Goal: Transaction & Acquisition: Book appointment/travel/reservation

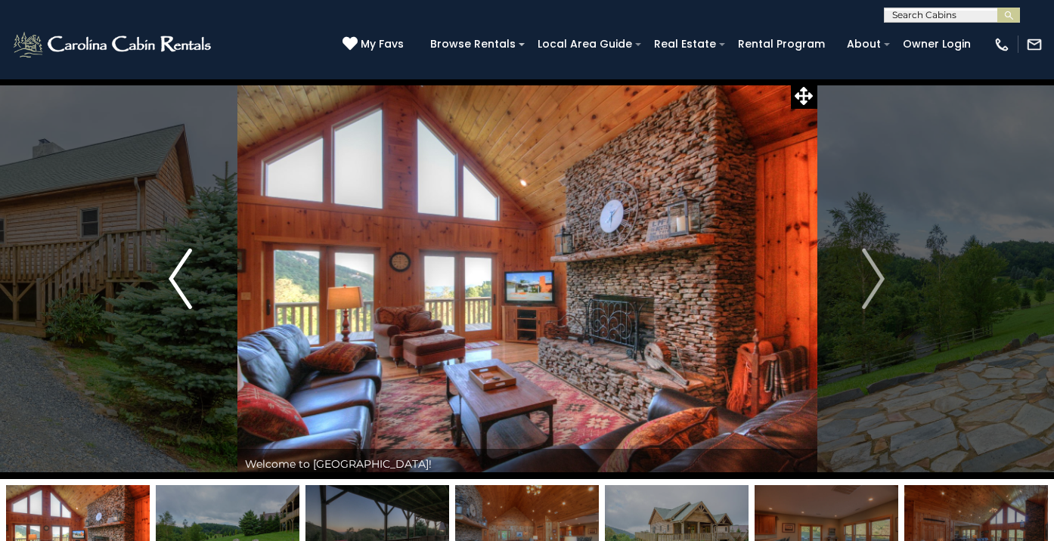
click at [178, 277] on img "Previous" at bounding box center [180, 279] width 23 height 60
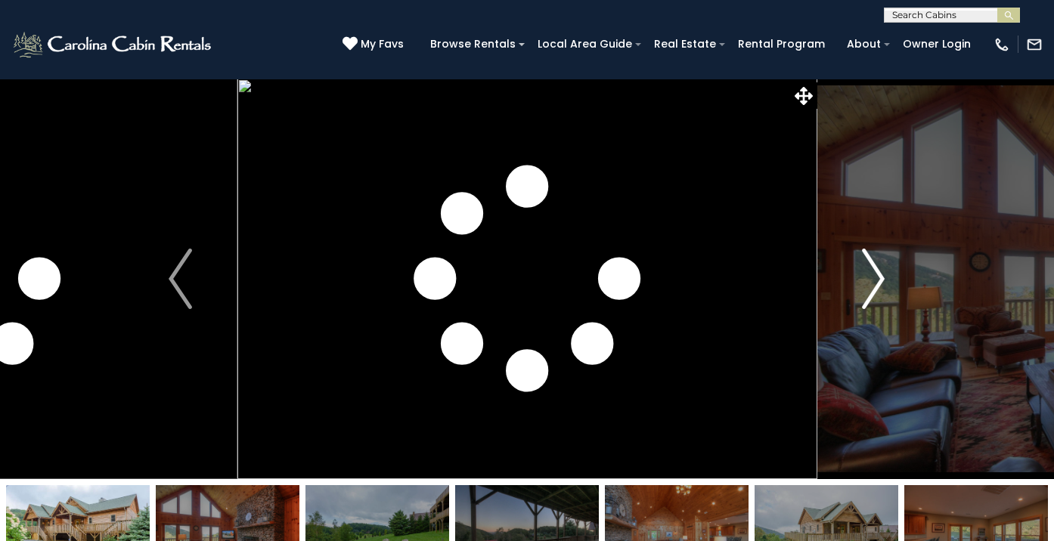
click at [883, 278] on img "Next" at bounding box center [873, 279] width 23 height 60
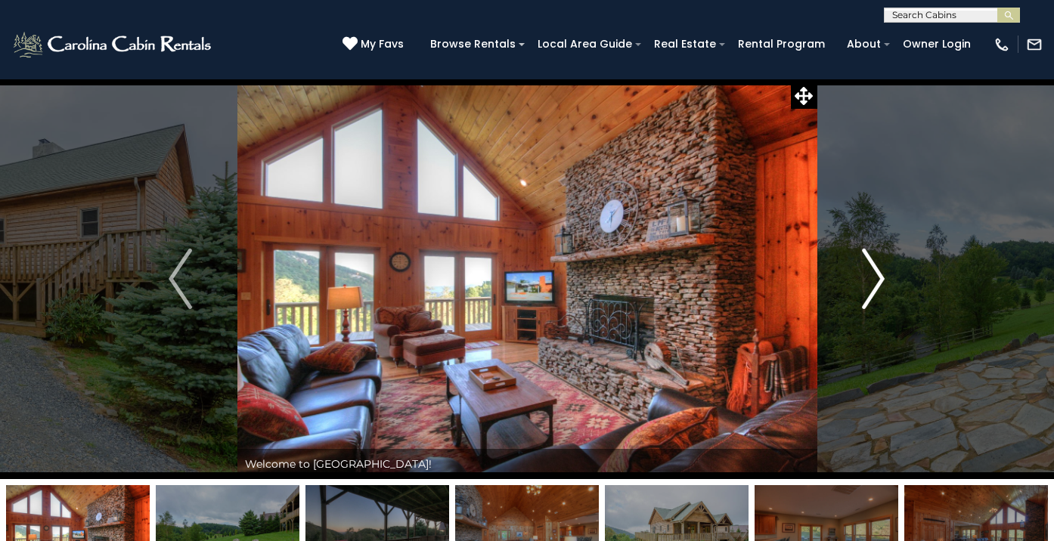
click at [883, 278] on img "Next" at bounding box center [873, 279] width 23 height 60
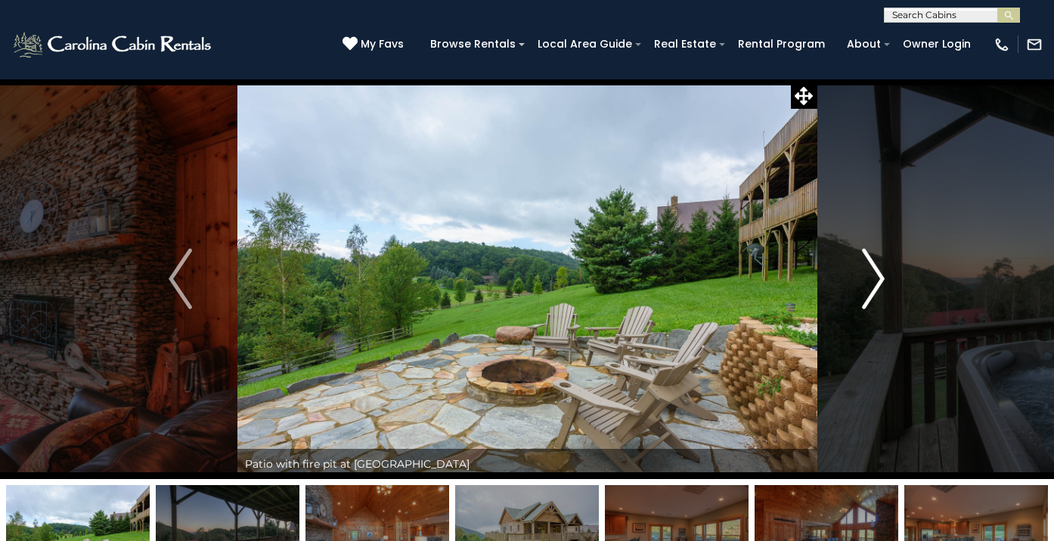
click at [883, 278] on img "Next" at bounding box center [873, 279] width 23 height 60
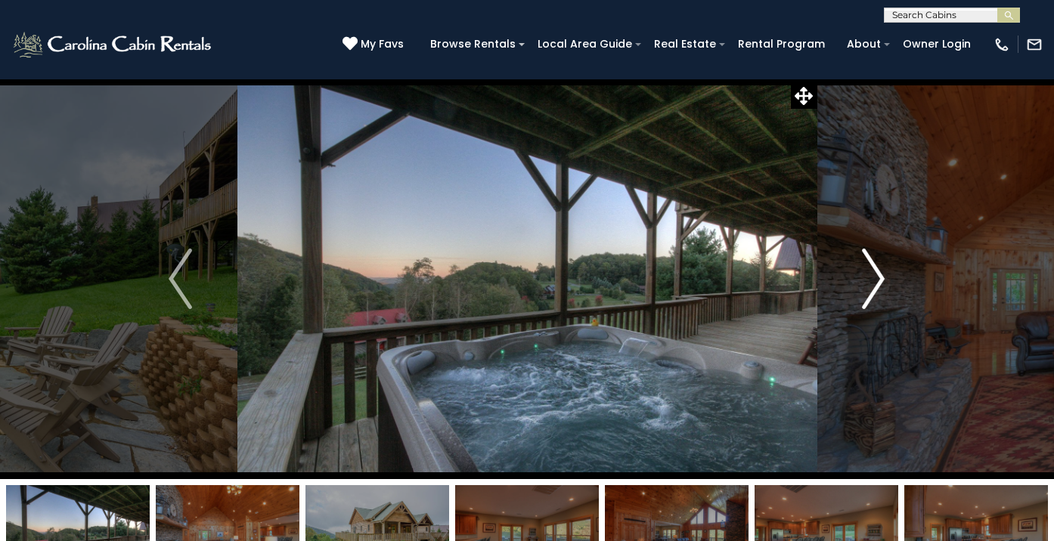
click at [883, 278] on img "Next" at bounding box center [873, 279] width 23 height 60
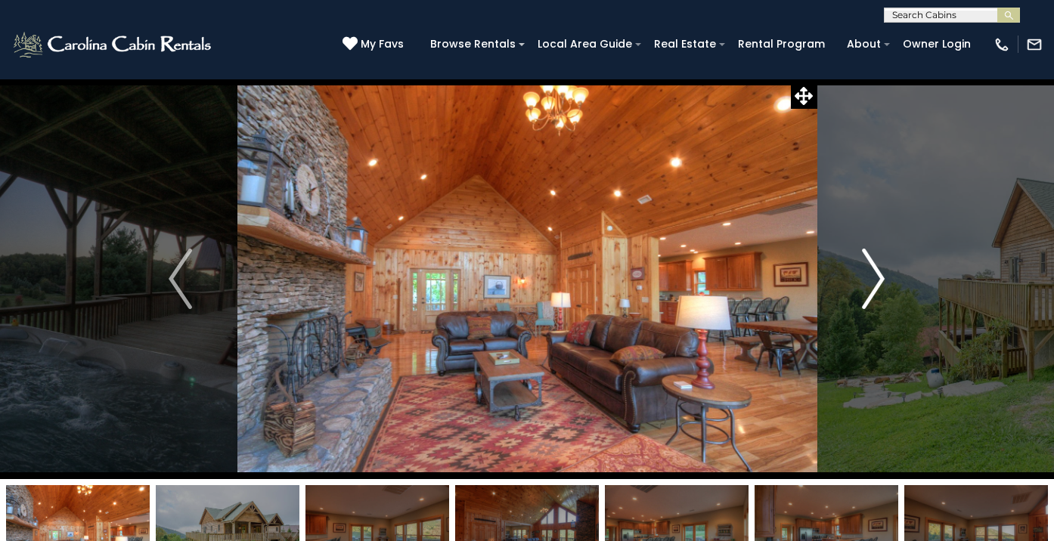
click at [882, 280] on img "Next" at bounding box center [873, 279] width 23 height 60
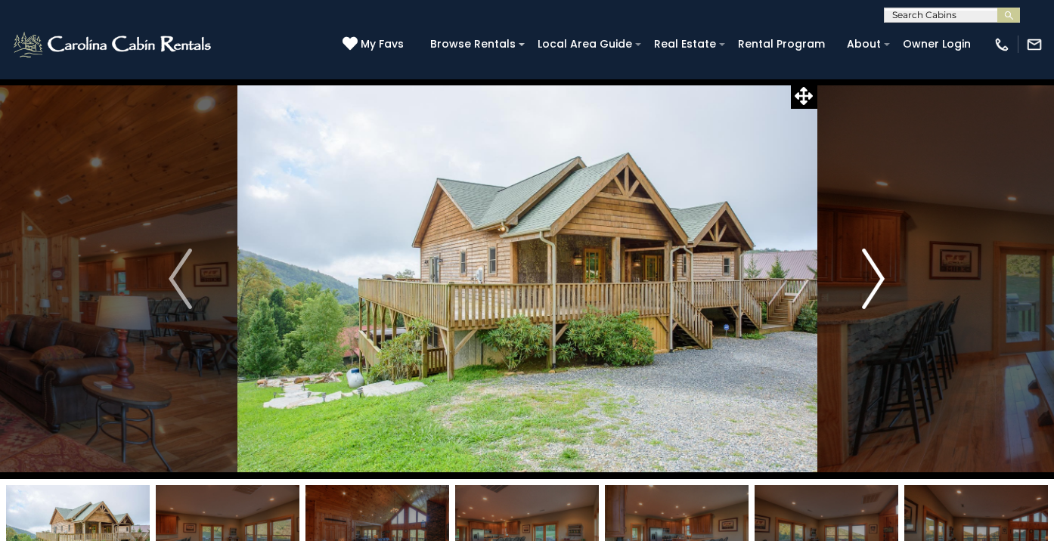
click at [882, 280] on img "Next" at bounding box center [873, 279] width 23 height 60
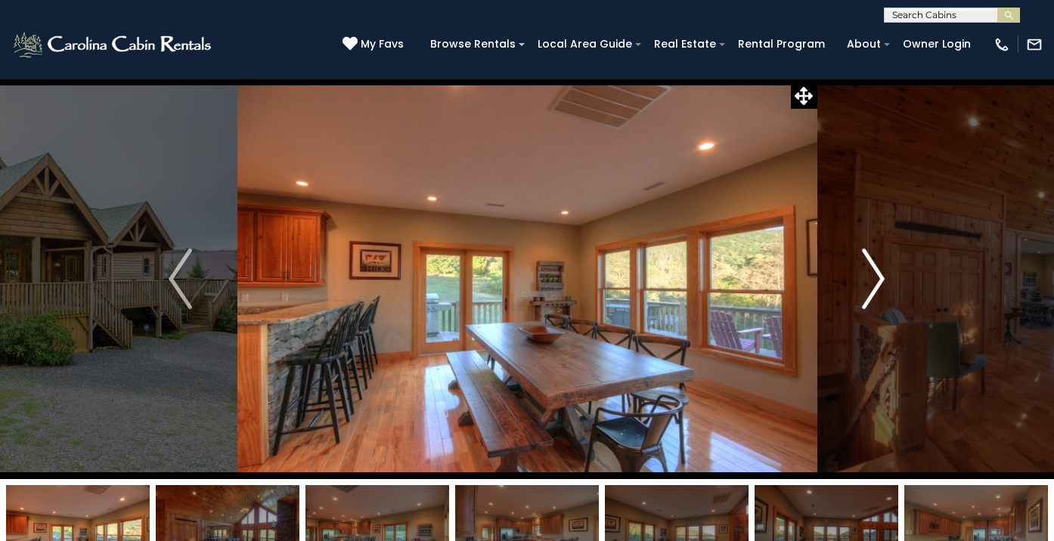
click at [882, 280] on img "Next" at bounding box center [873, 279] width 23 height 60
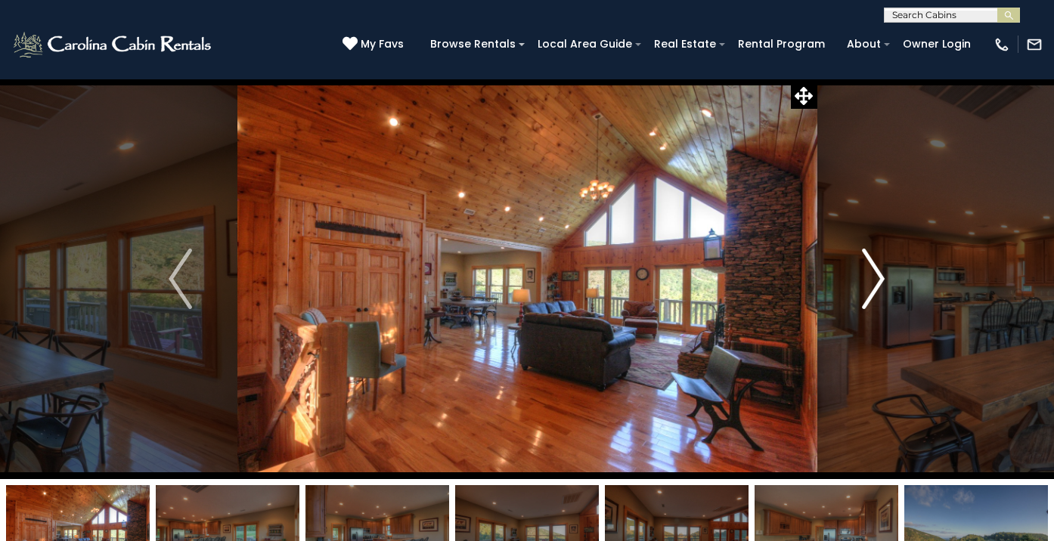
click at [882, 280] on img "Next" at bounding box center [873, 279] width 23 height 60
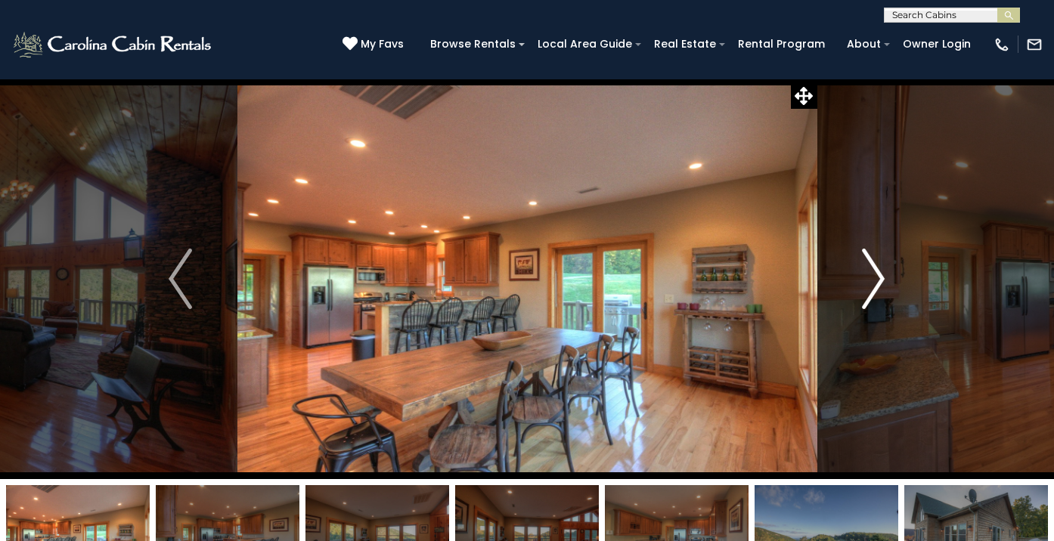
click at [882, 280] on img "Next" at bounding box center [873, 279] width 23 height 60
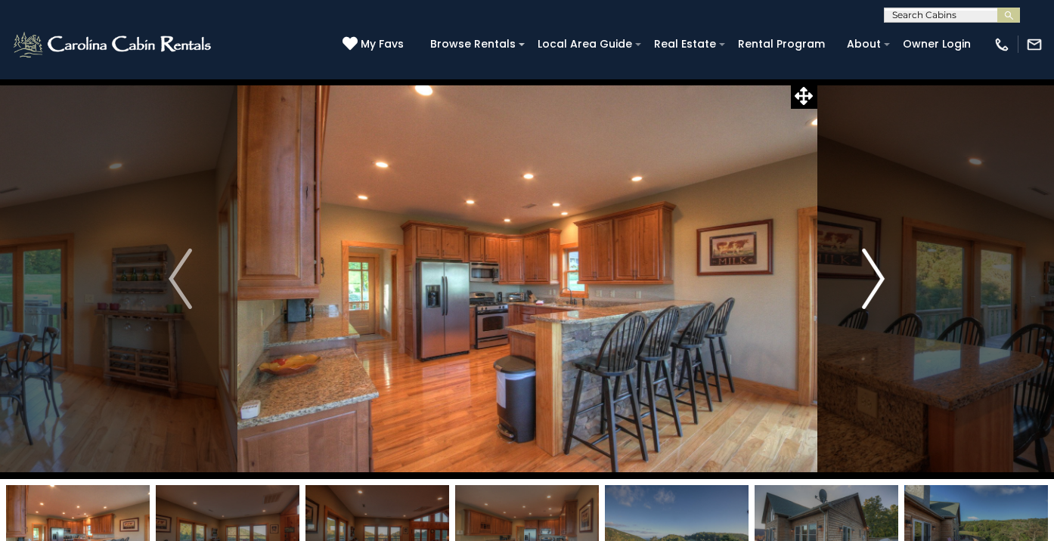
click at [882, 280] on img "Next" at bounding box center [873, 279] width 23 height 60
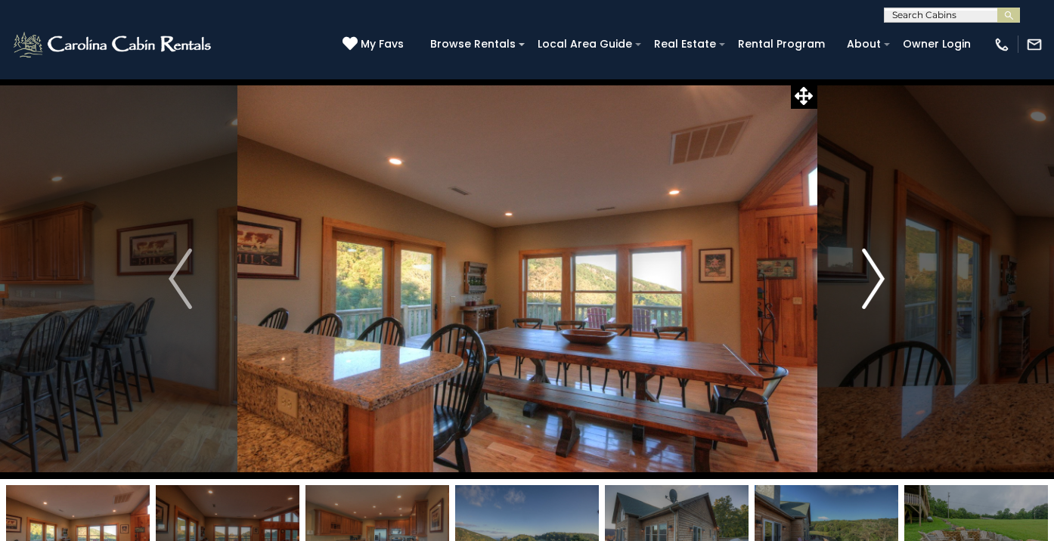
click at [882, 280] on img "Next" at bounding box center [873, 279] width 23 height 60
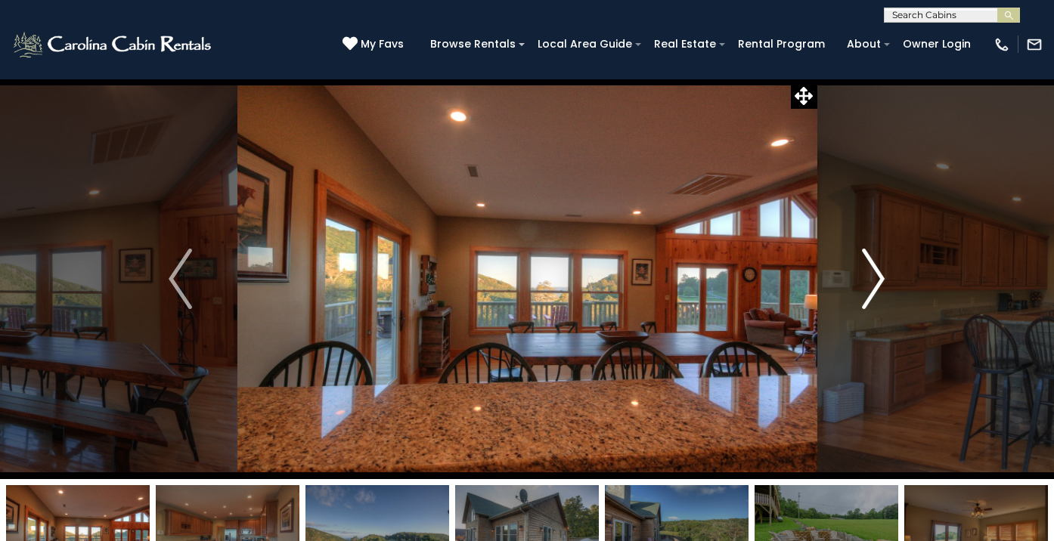
click at [882, 280] on img "Next" at bounding box center [873, 279] width 23 height 60
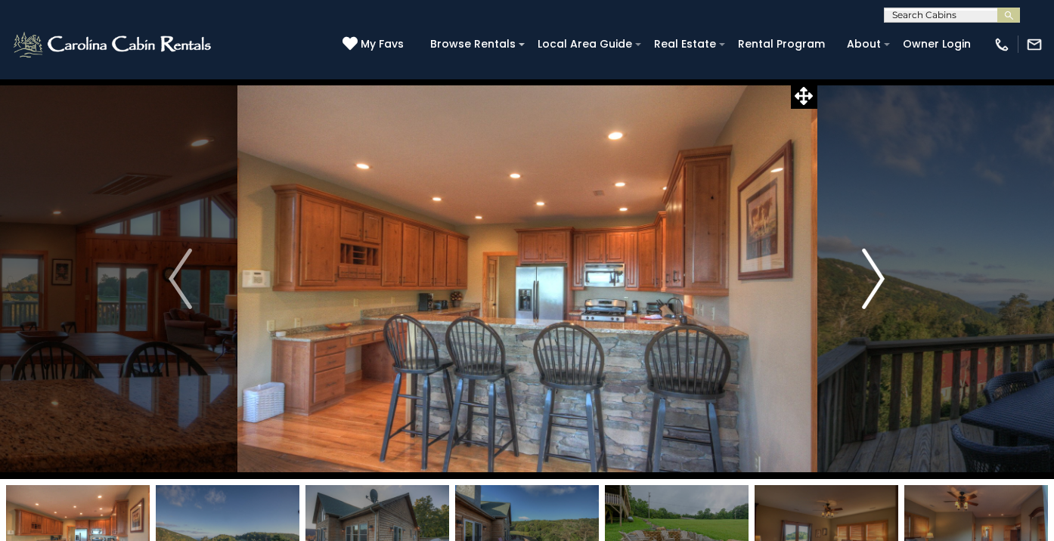
click at [882, 280] on img "Next" at bounding box center [873, 279] width 23 height 60
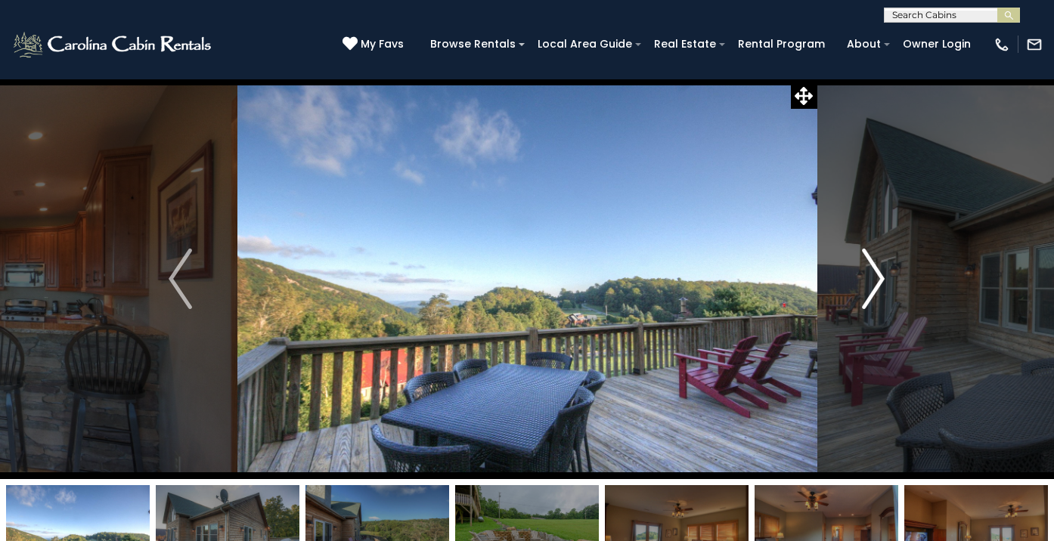
click at [882, 280] on img "Next" at bounding box center [873, 279] width 23 height 60
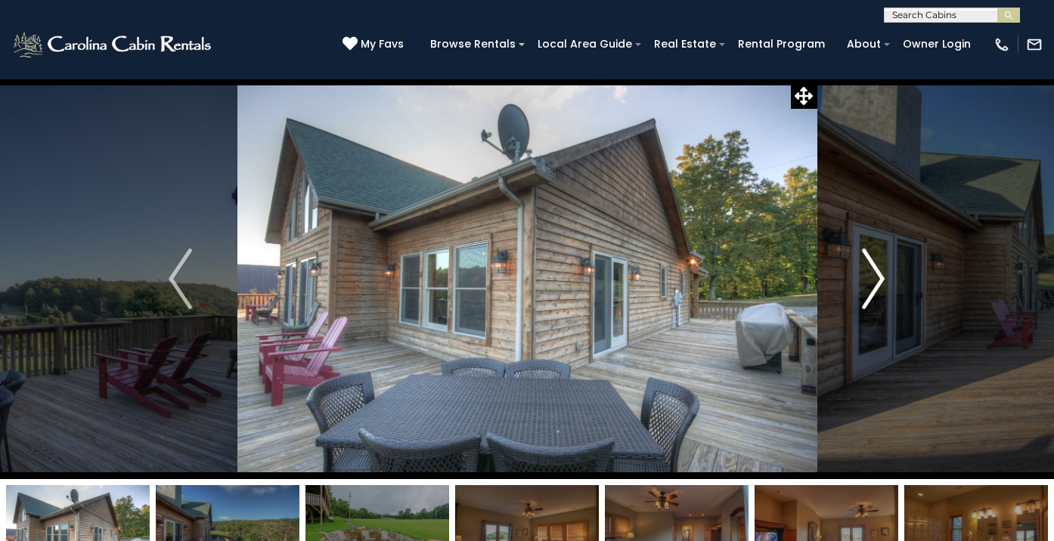
click at [882, 280] on img "Next" at bounding box center [873, 279] width 23 height 60
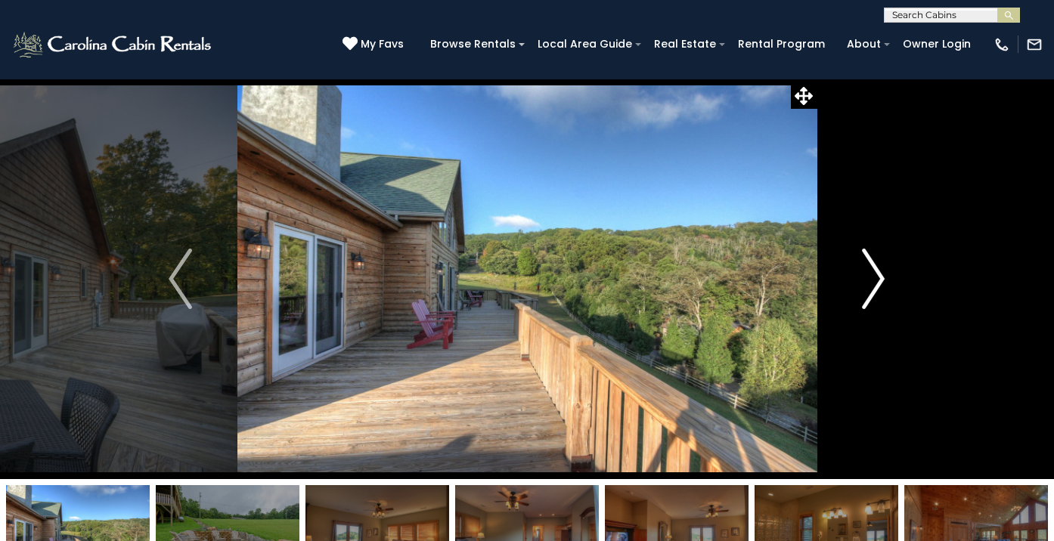
click at [882, 280] on img "Next" at bounding box center [873, 279] width 23 height 60
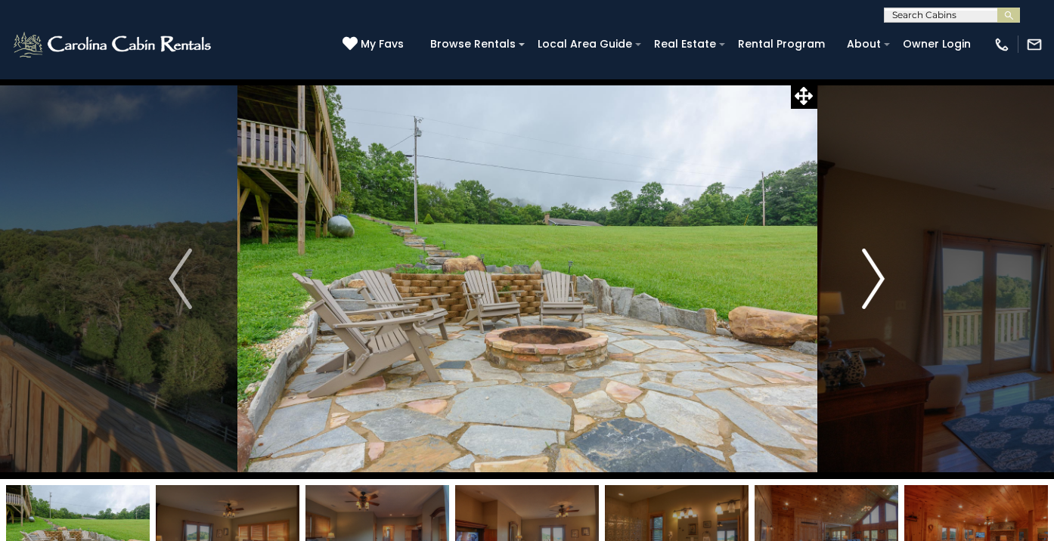
click at [882, 280] on img "Next" at bounding box center [873, 279] width 23 height 60
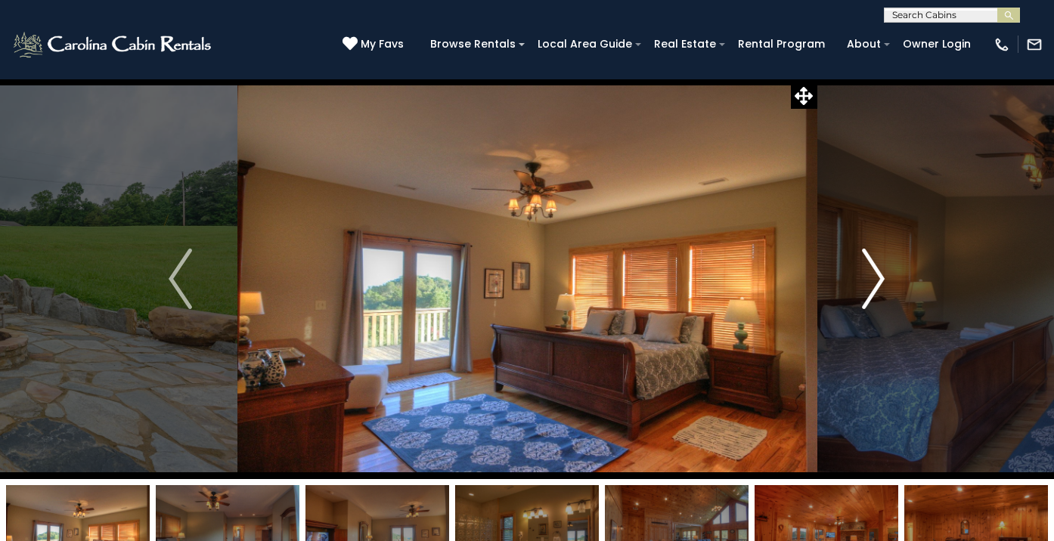
click at [882, 280] on img "Next" at bounding box center [873, 279] width 23 height 60
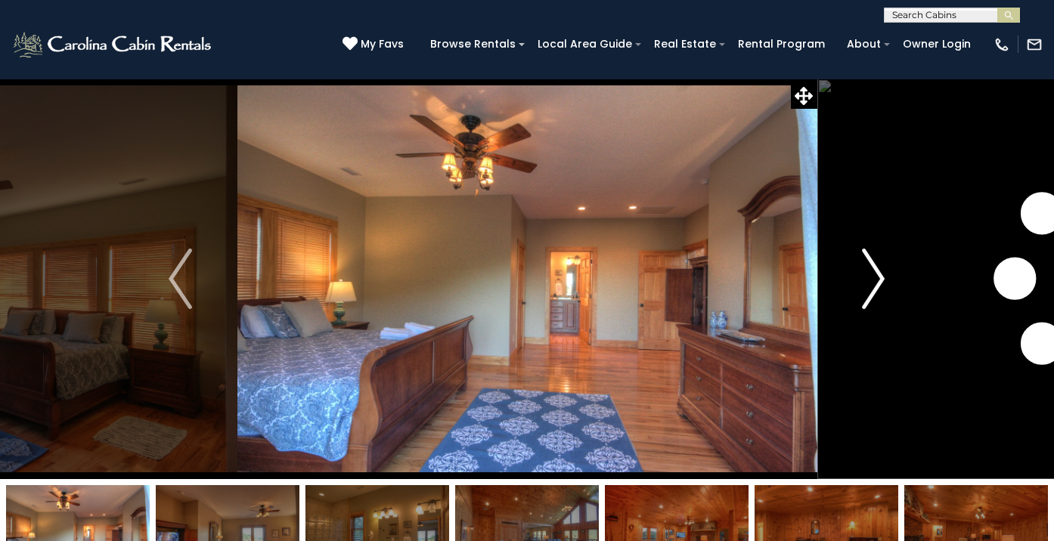
click at [882, 280] on img "Next" at bounding box center [873, 279] width 23 height 60
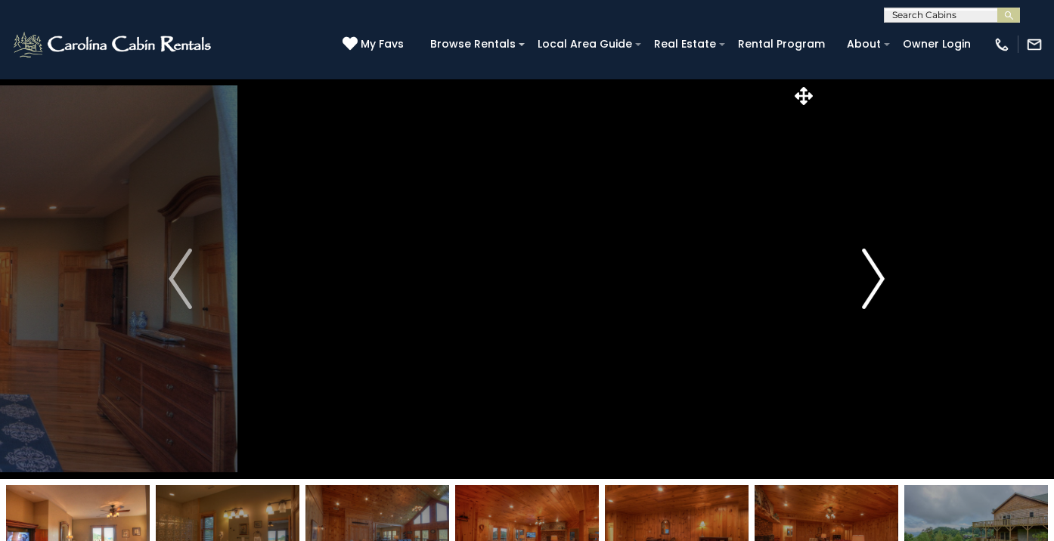
click at [882, 280] on img "Next" at bounding box center [873, 279] width 23 height 60
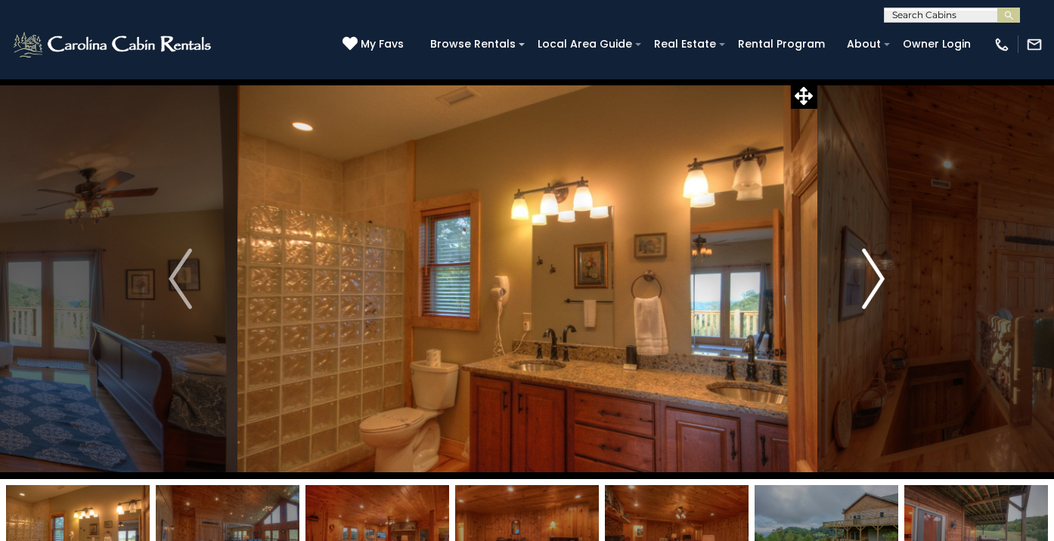
click at [882, 280] on img "Next" at bounding box center [873, 279] width 23 height 60
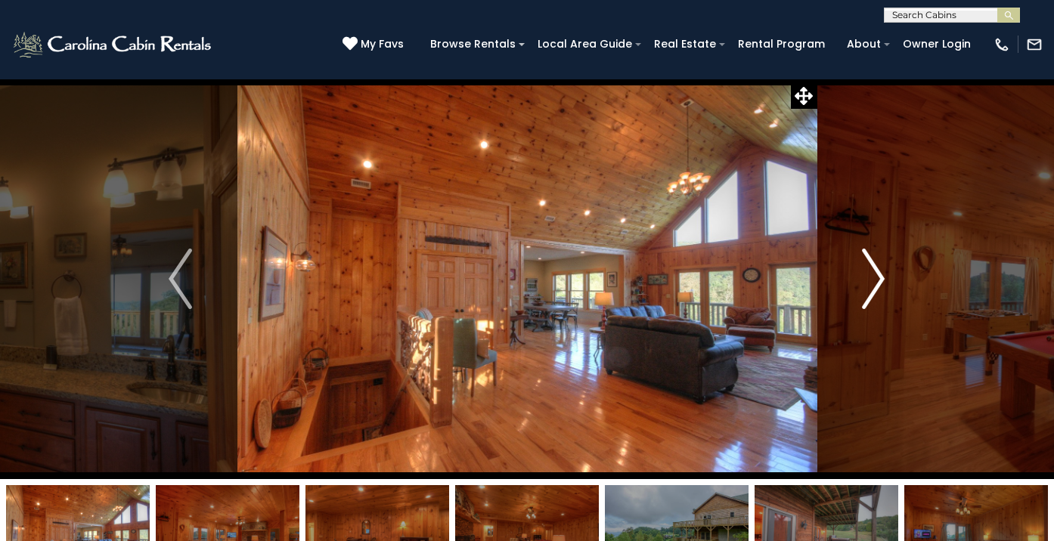
click at [882, 280] on img "Next" at bounding box center [873, 279] width 23 height 60
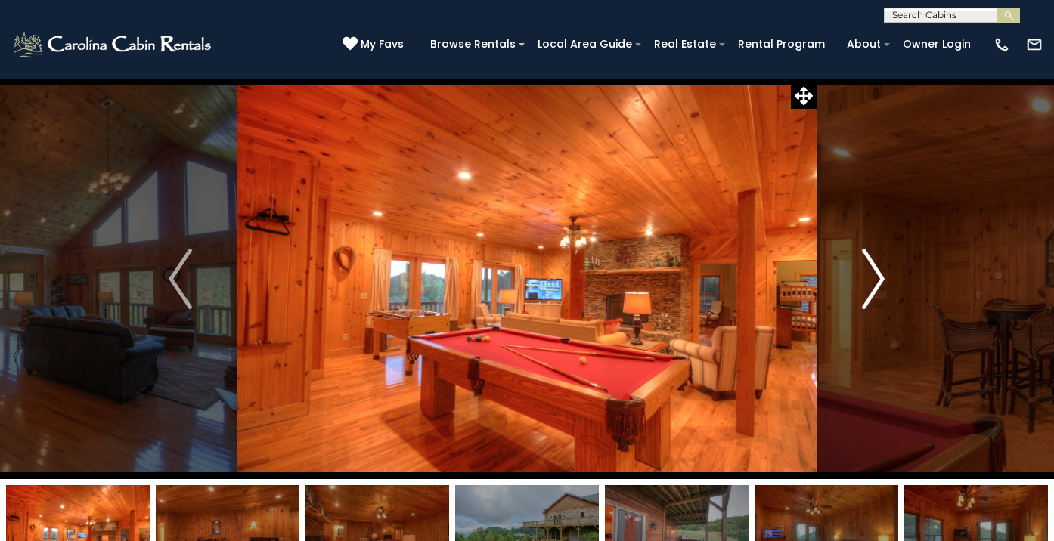
click at [882, 280] on img "Next" at bounding box center [873, 279] width 23 height 60
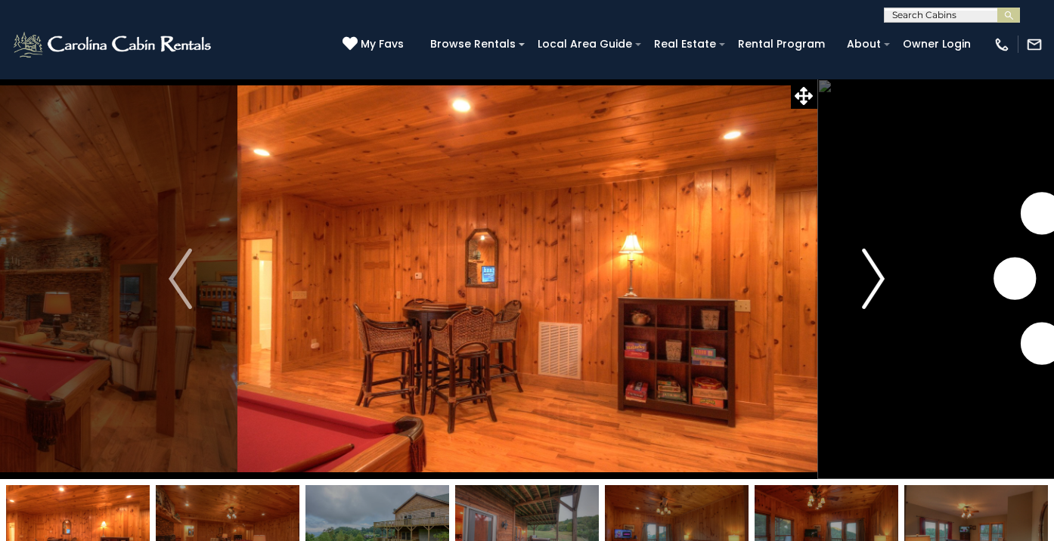
click at [882, 280] on img "Next" at bounding box center [873, 279] width 23 height 60
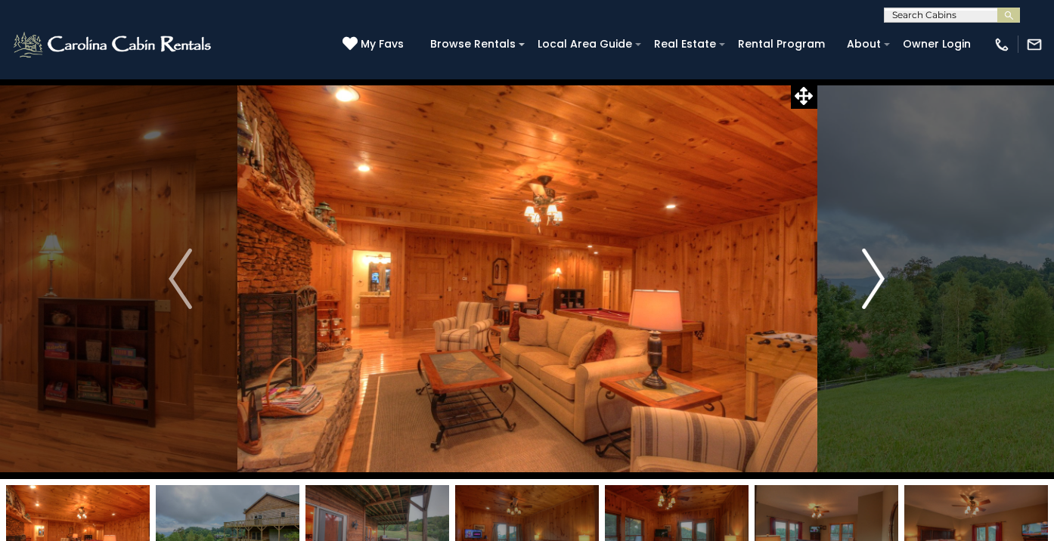
click at [882, 280] on img "Next" at bounding box center [873, 279] width 23 height 60
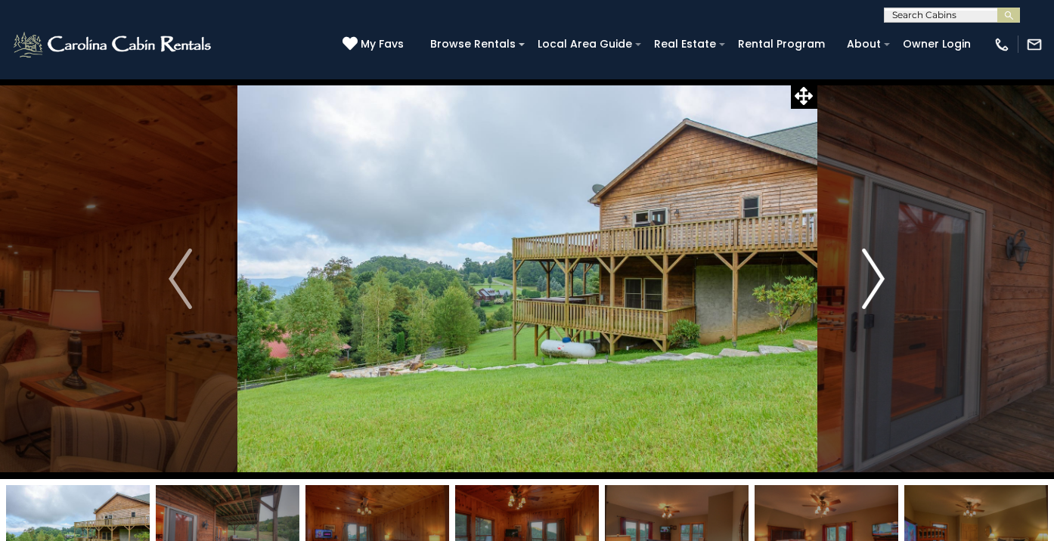
click at [882, 280] on img "Next" at bounding box center [873, 279] width 23 height 60
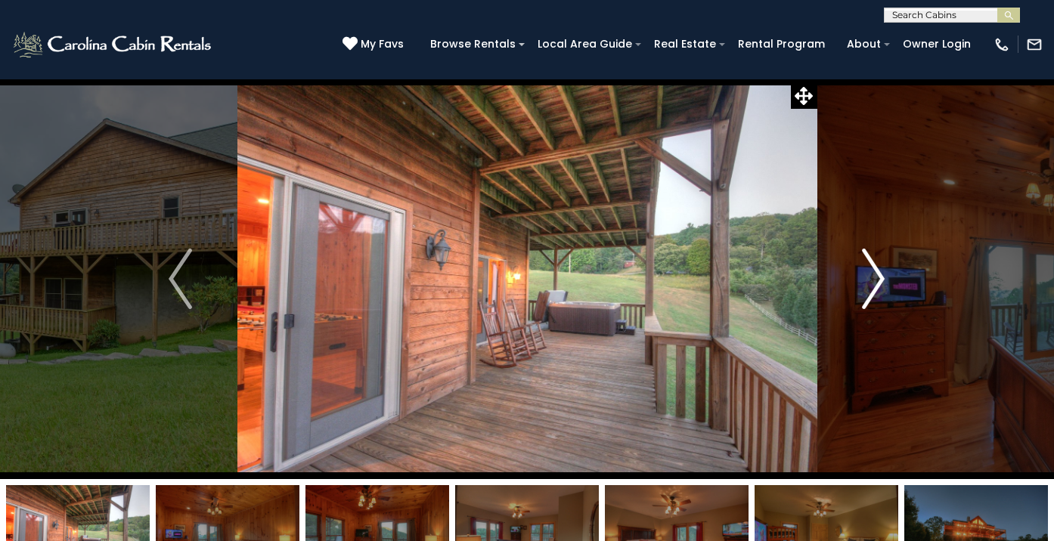
click at [882, 280] on img "Next" at bounding box center [873, 279] width 23 height 60
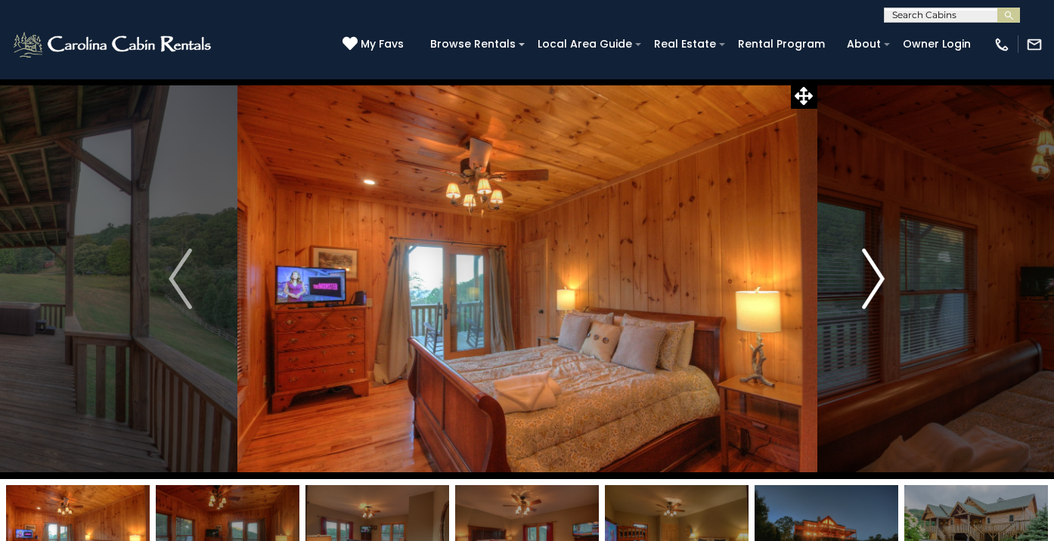
click at [883, 281] on img "Next" at bounding box center [873, 279] width 23 height 60
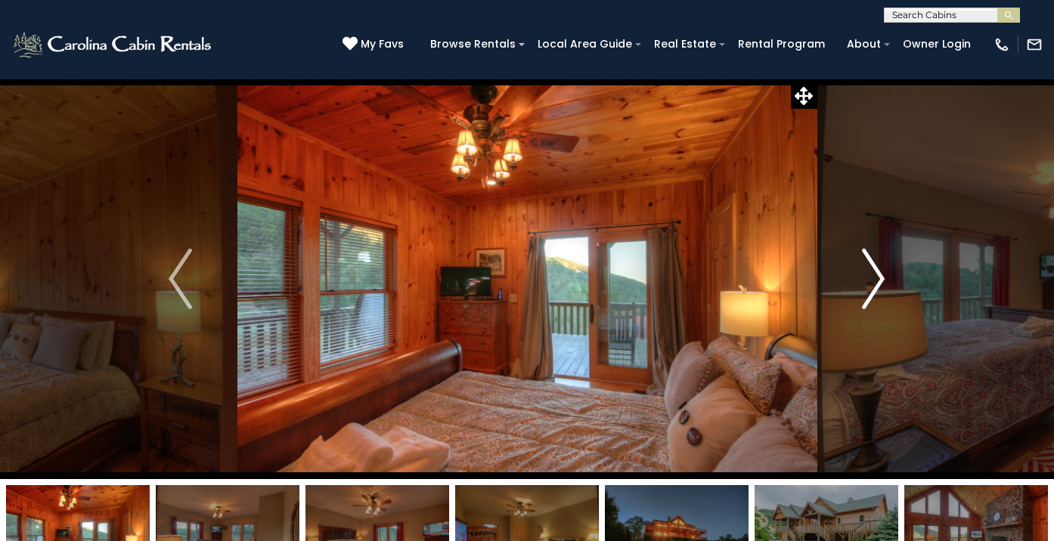
click at [883, 281] on img "Next" at bounding box center [873, 279] width 23 height 60
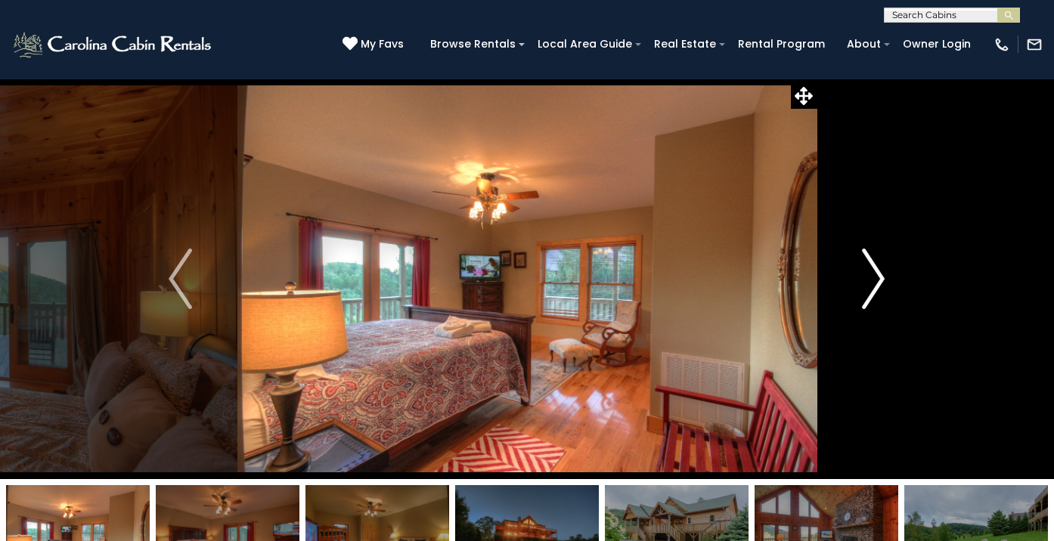
click at [883, 281] on img "Next" at bounding box center [873, 279] width 23 height 60
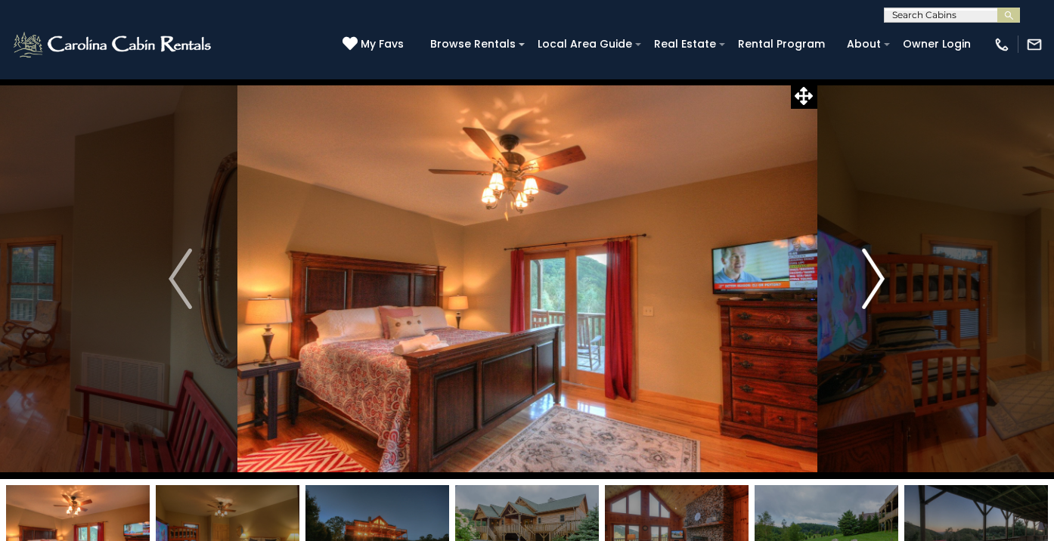
click at [878, 278] on img "Next" at bounding box center [873, 279] width 23 height 60
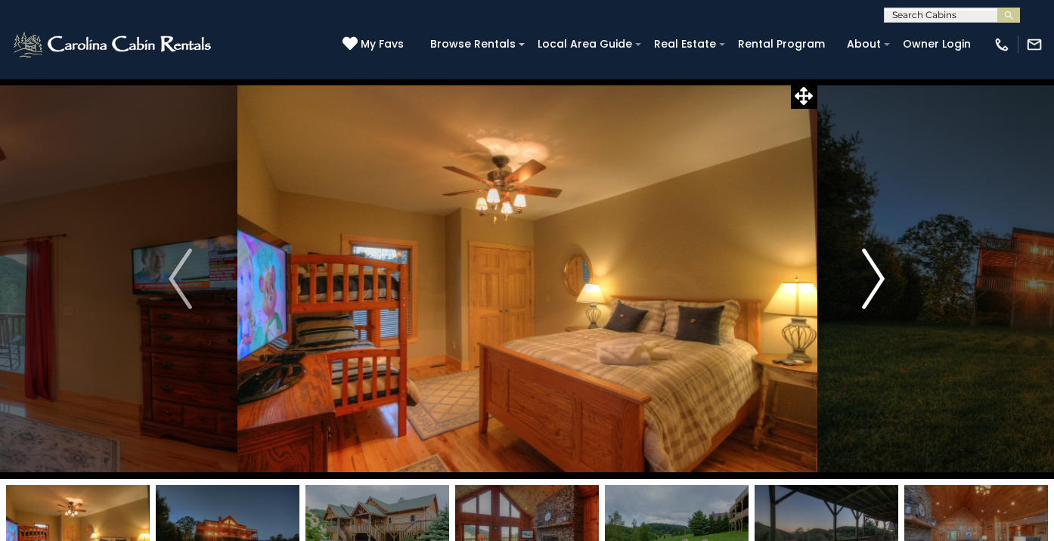
click at [878, 278] on img "Next" at bounding box center [873, 279] width 23 height 60
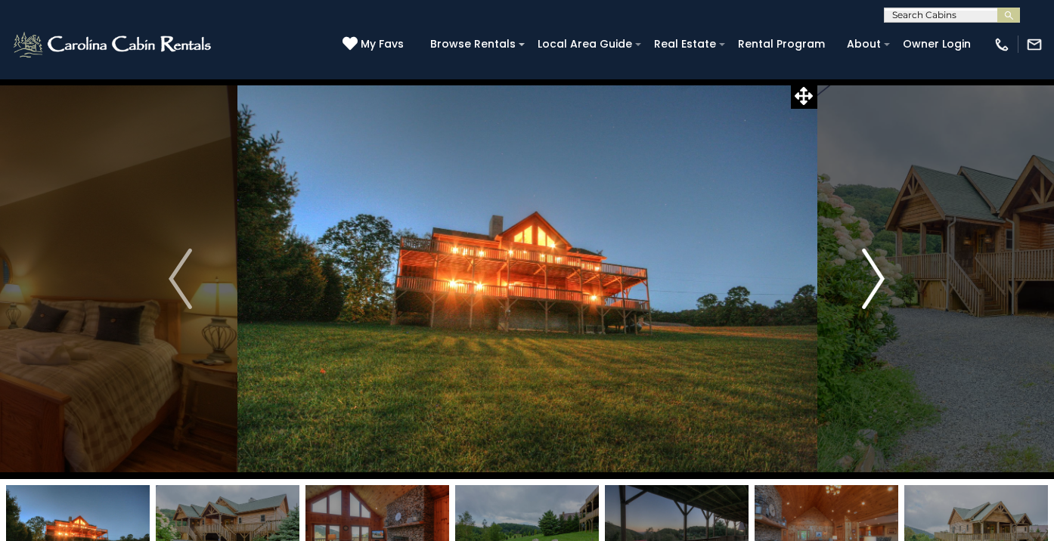
click at [878, 278] on img "Next" at bounding box center [873, 279] width 23 height 60
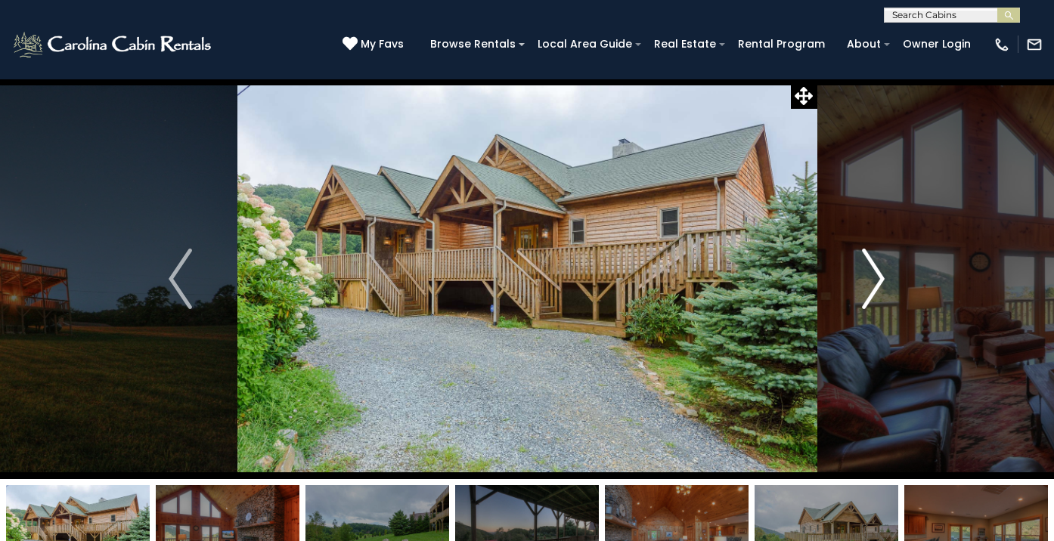
click at [878, 278] on img "Next" at bounding box center [873, 279] width 23 height 60
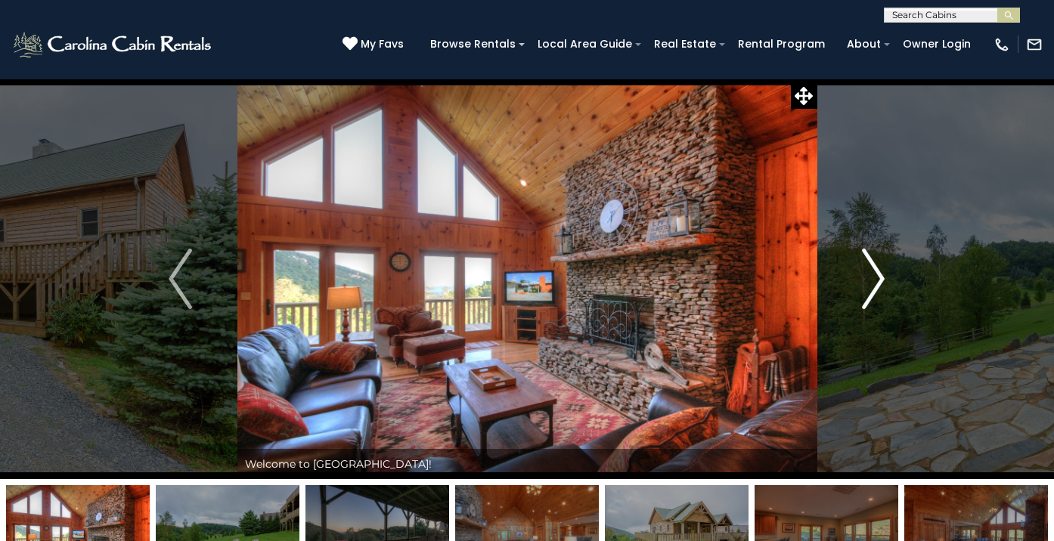
click at [878, 278] on img "Next" at bounding box center [873, 279] width 23 height 60
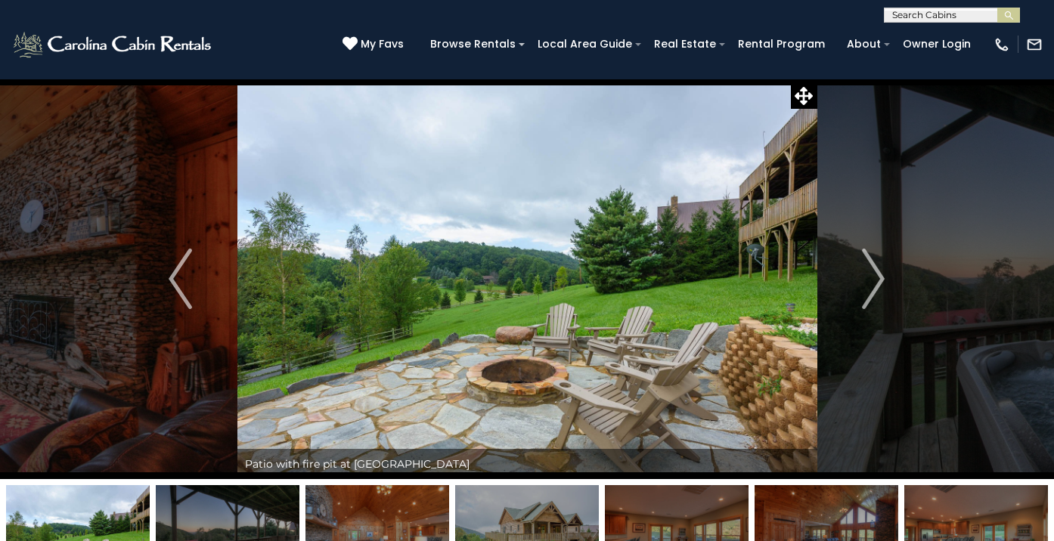
click at [1037, 46] on img at bounding box center [1034, 44] width 17 height 17
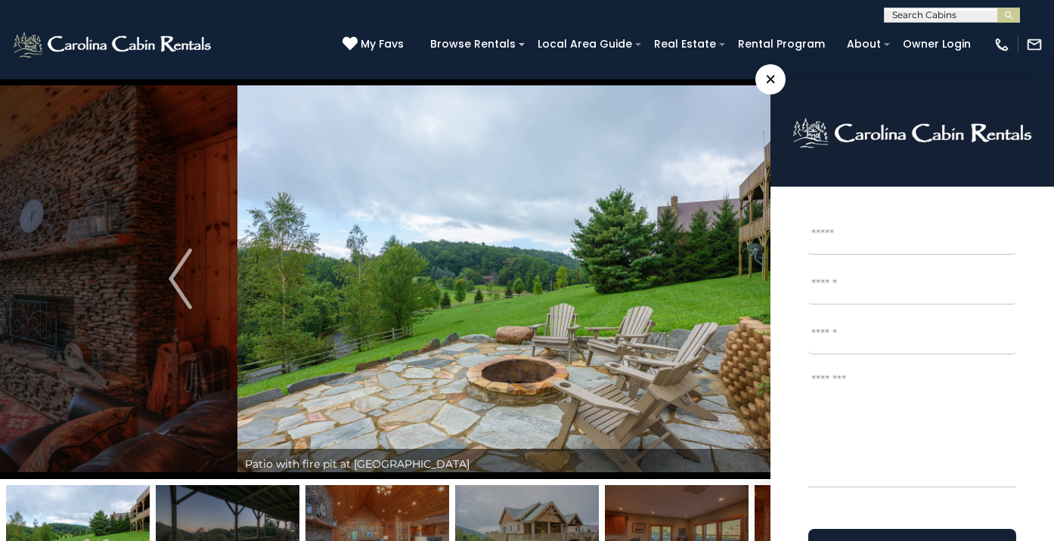
click at [772, 76] on span "×" at bounding box center [770, 79] width 30 height 30
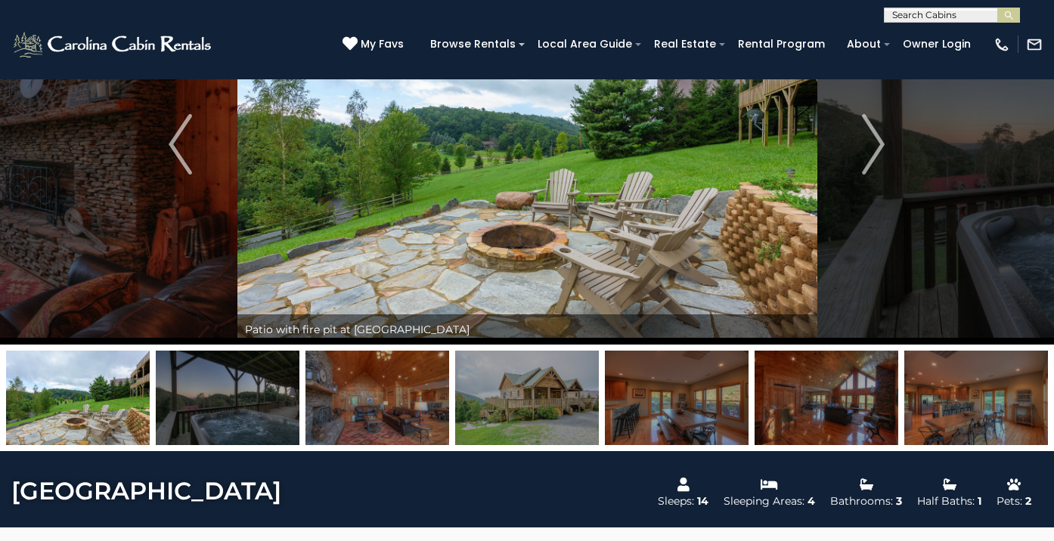
scroll to position [135, 0]
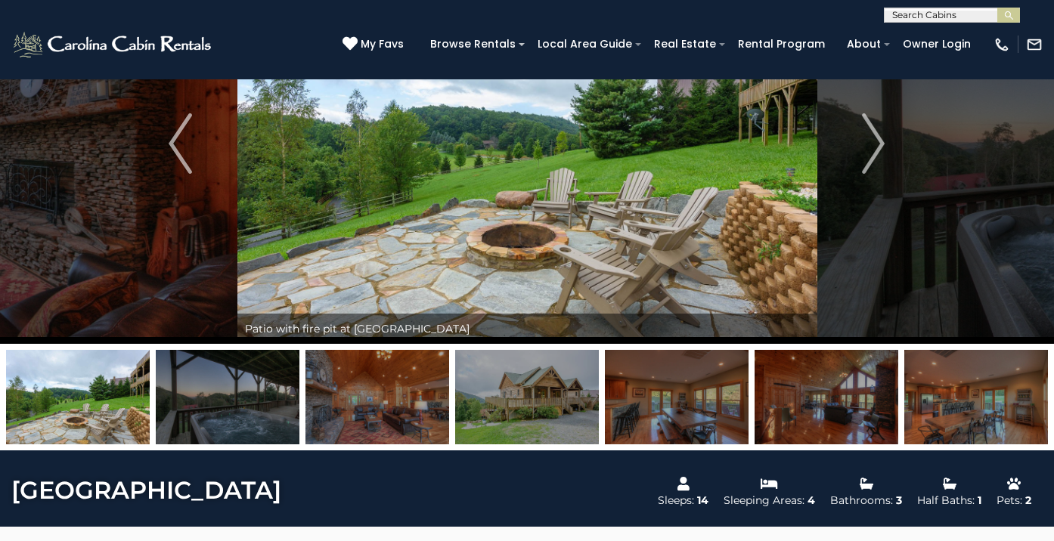
click at [108, 397] on img at bounding box center [78, 397] width 144 height 95
click at [215, 397] on img at bounding box center [228, 397] width 144 height 95
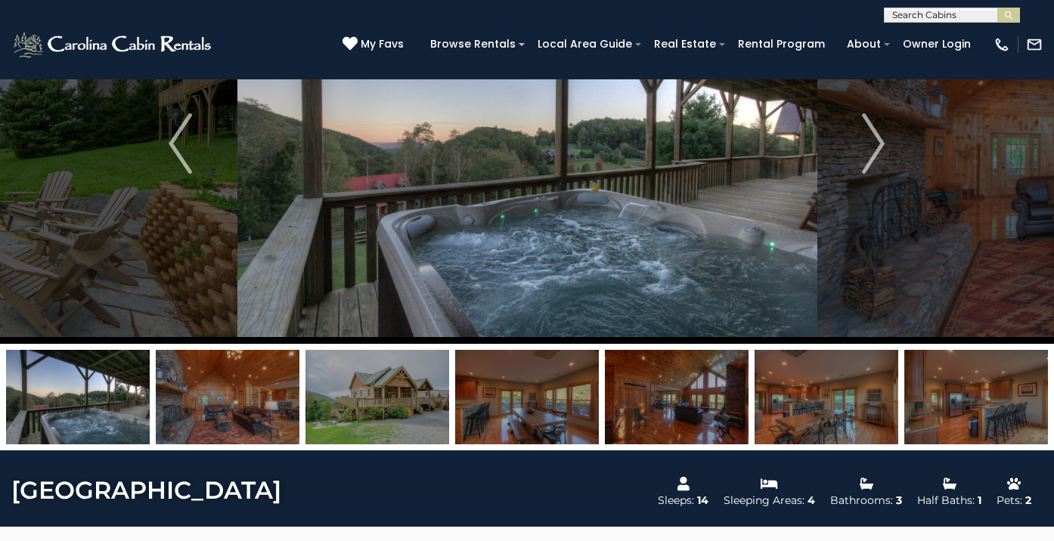
click at [215, 397] on img at bounding box center [228, 397] width 144 height 95
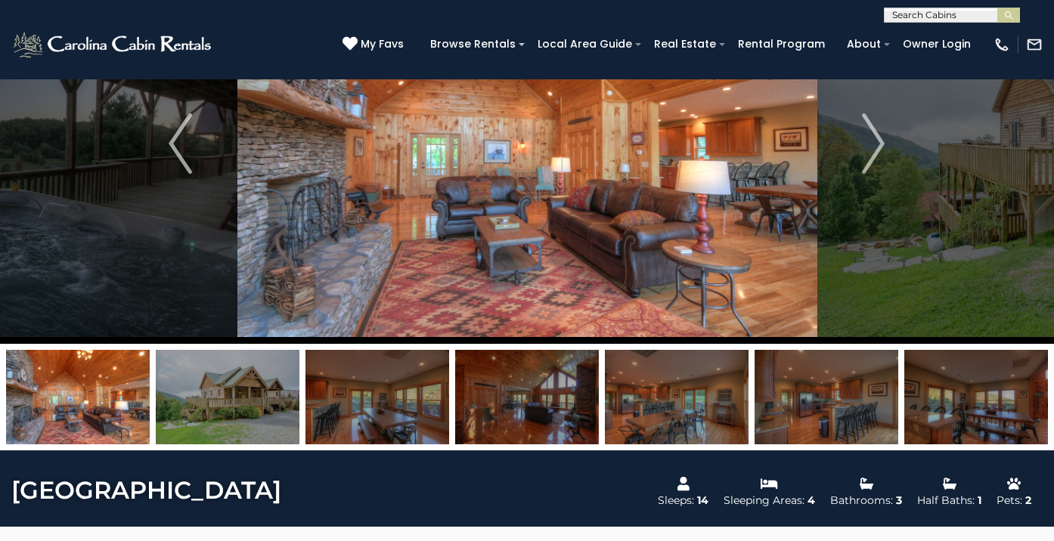
click at [215, 397] on img at bounding box center [228, 397] width 144 height 95
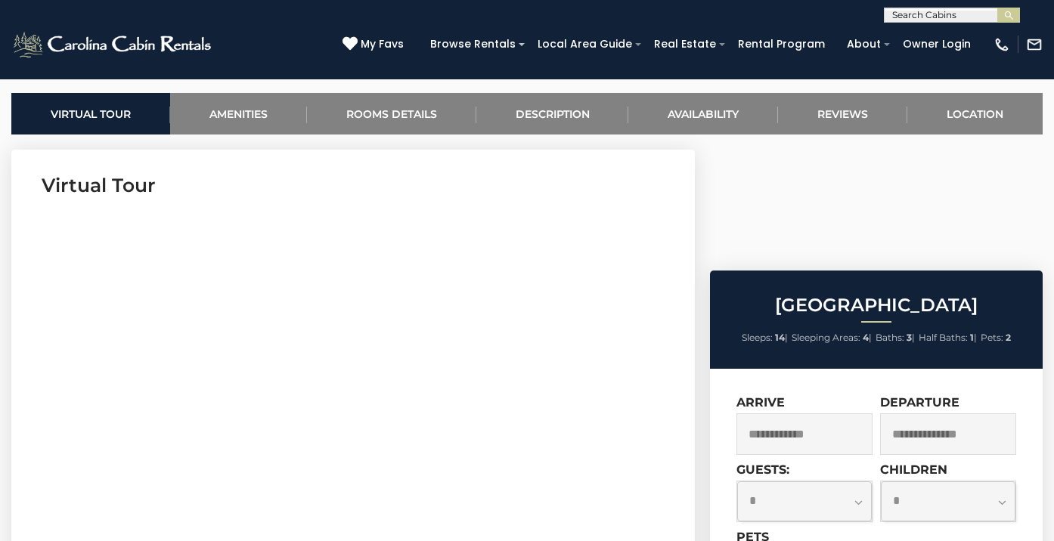
scroll to position [581, 0]
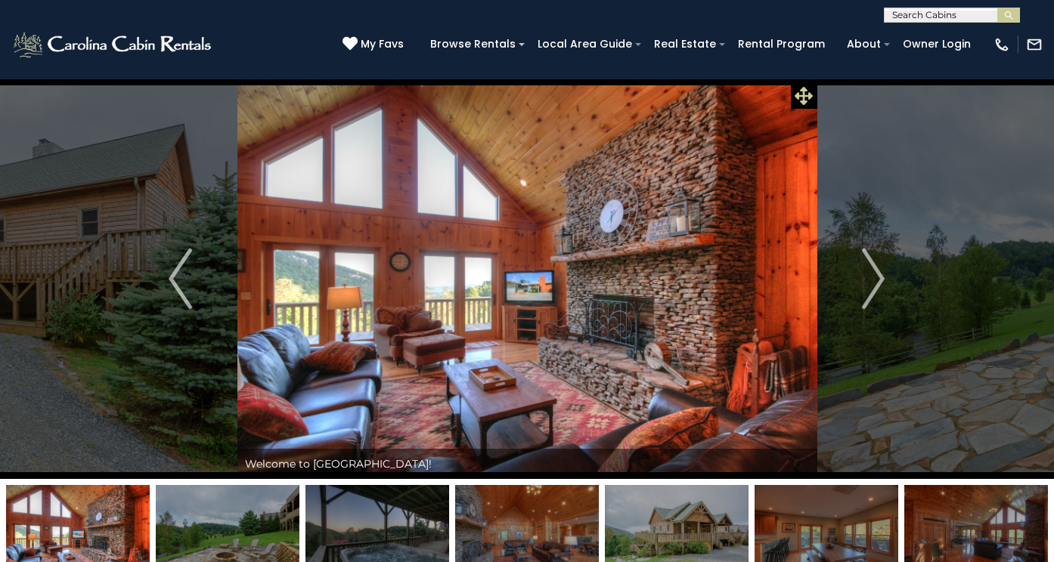
click at [802, 97] on icon at bounding box center [804, 96] width 18 height 18
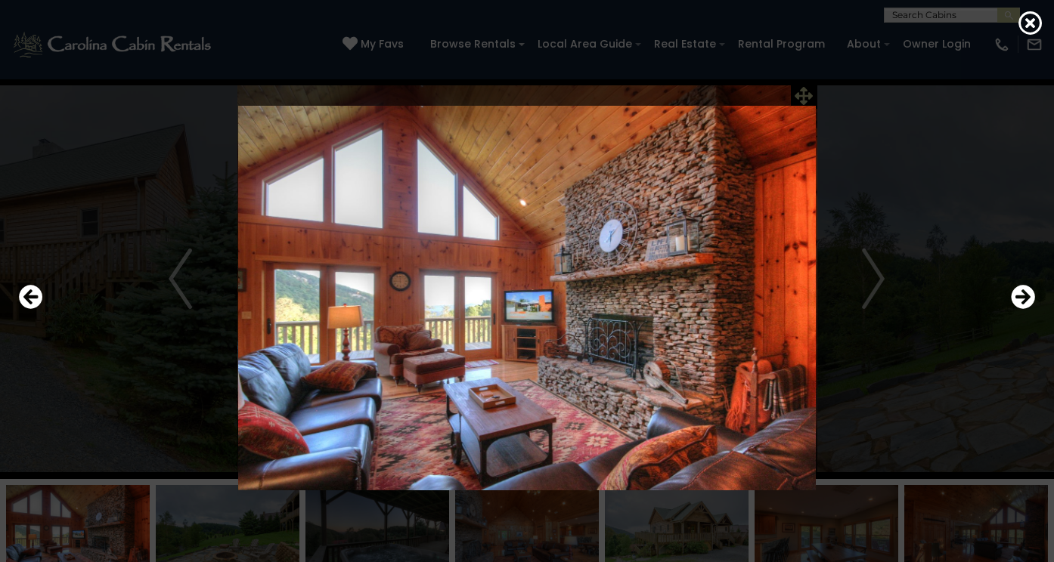
click at [802, 97] on div at bounding box center [526, 298] width 1031 height 507
click at [30, 300] on icon "Previous" at bounding box center [31, 297] width 24 height 24
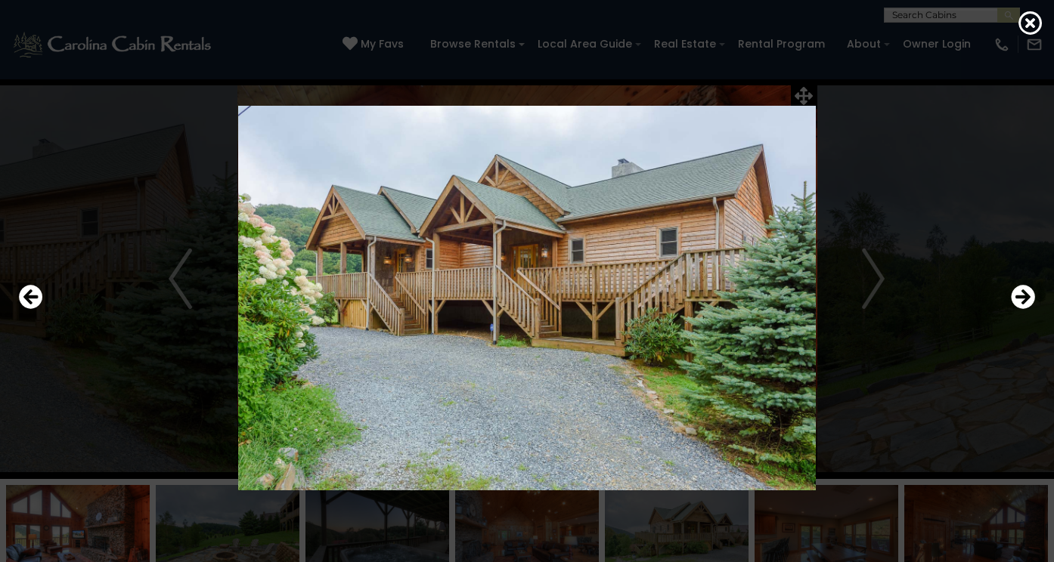
click at [891, 144] on img at bounding box center [527, 299] width 874 height 386
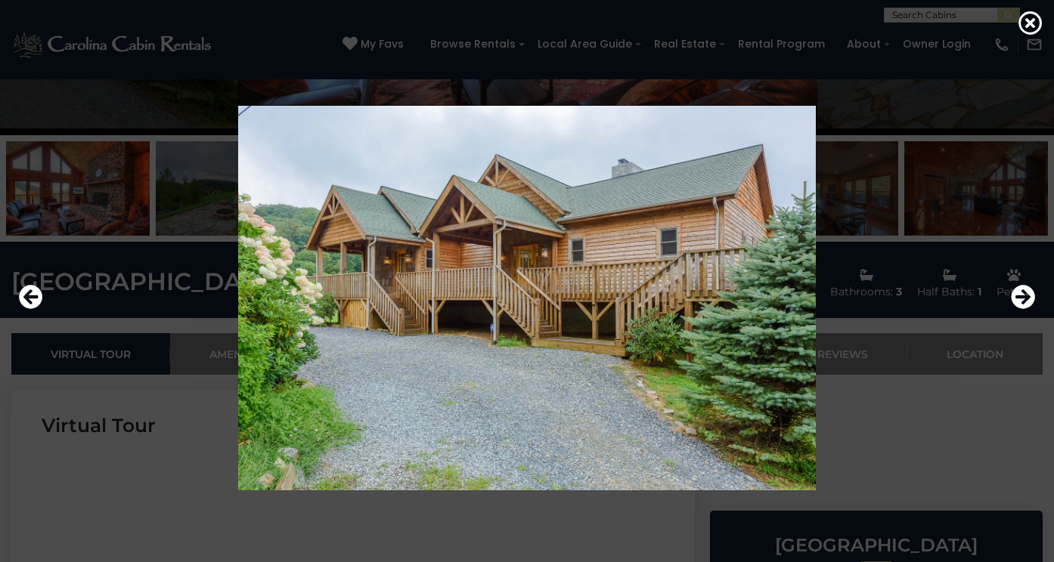
scroll to position [327, 0]
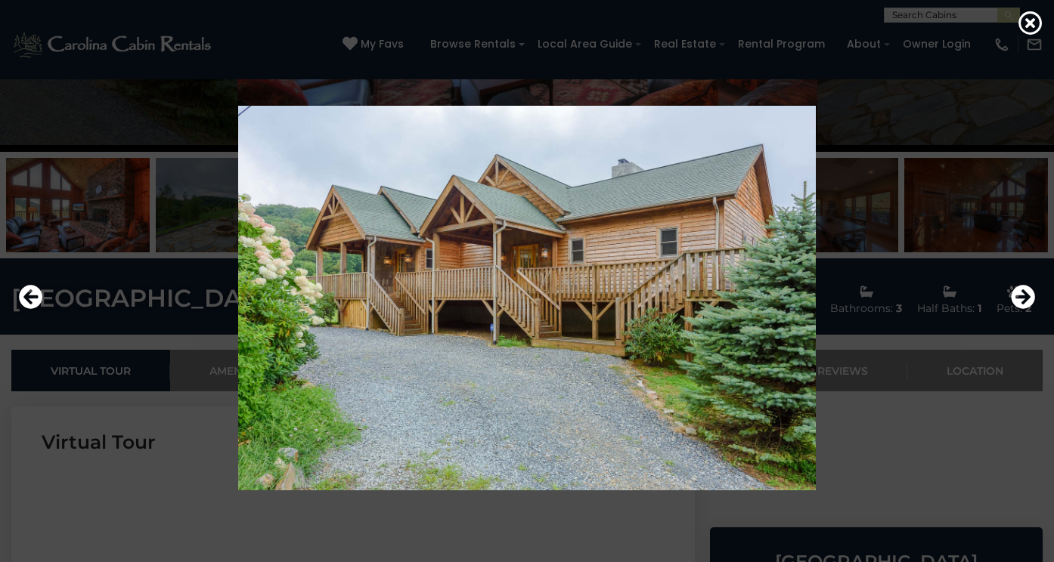
click at [675, 326] on img at bounding box center [527, 299] width 874 height 386
click at [1023, 297] on icon "Next" at bounding box center [1023, 297] width 24 height 24
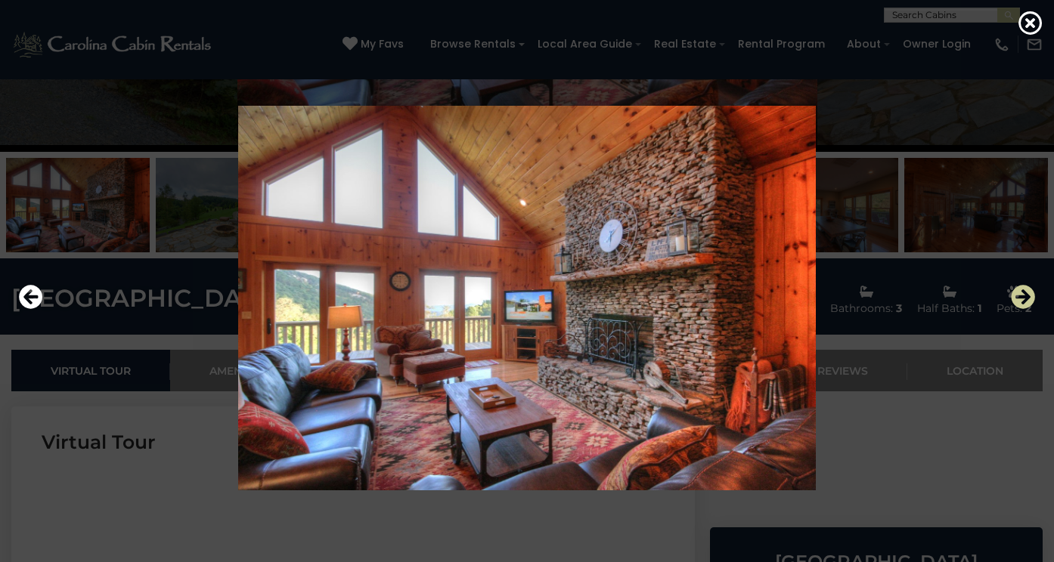
click at [1023, 297] on icon "Next" at bounding box center [1023, 297] width 24 height 24
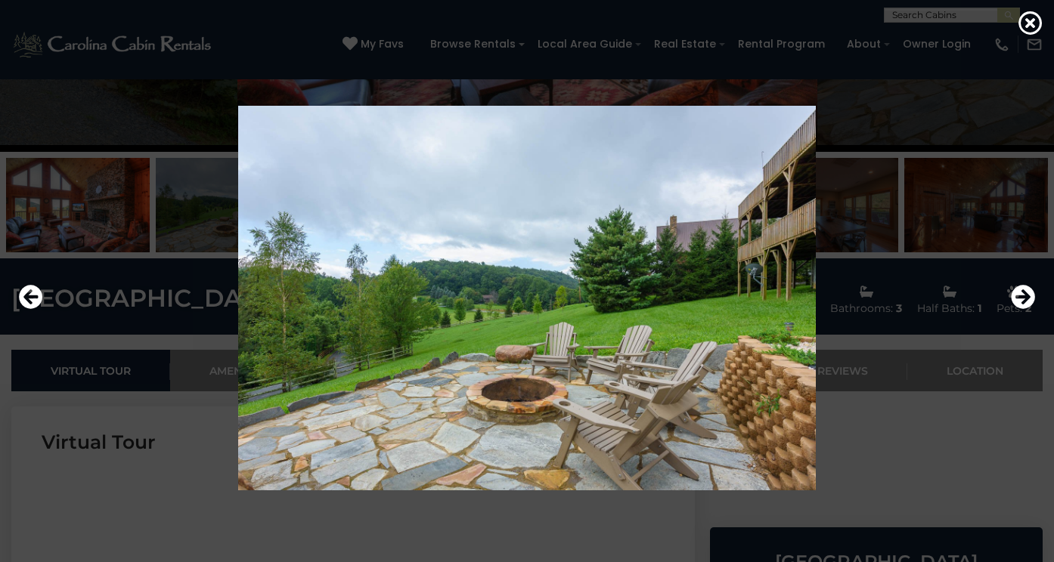
click at [806, 115] on img at bounding box center [527, 299] width 874 height 386
click at [1022, 299] on icon "Next" at bounding box center [1023, 297] width 24 height 24
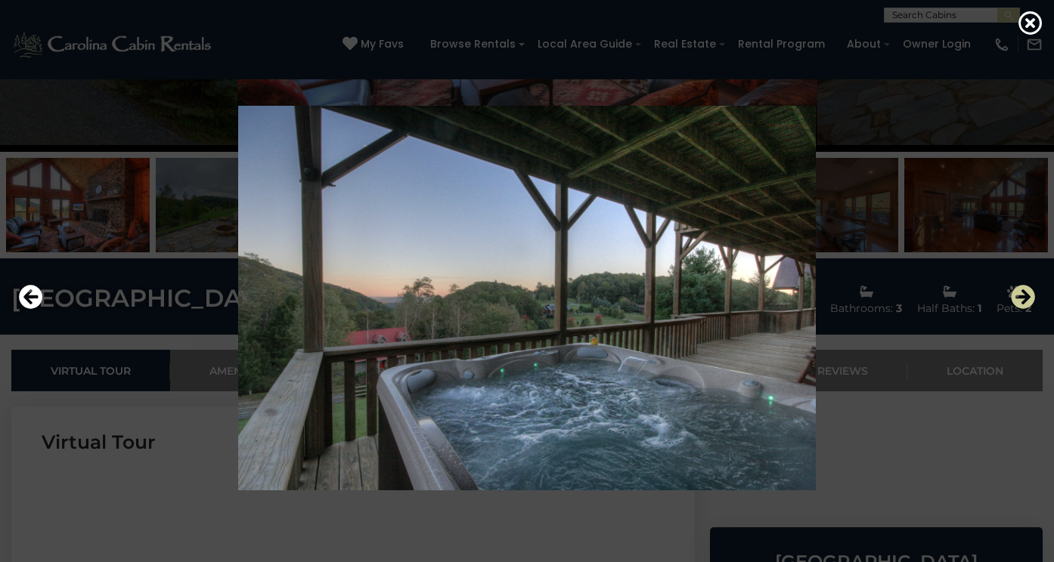
click at [1022, 299] on icon "Next" at bounding box center [1023, 297] width 24 height 24
